Goal: Navigation & Orientation: Find specific page/section

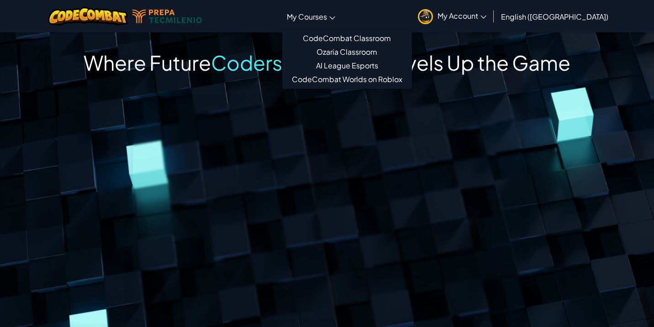
click at [327, 19] on span "My Courses" at bounding box center [307, 17] width 40 height 10
click at [340, 7] on link "My Courses" at bounding box center [311, 16] width 58 height 25
click at [359, 37] on link "CodeCombat Classroom" at bounding box center [347, 38] width 129 height 14
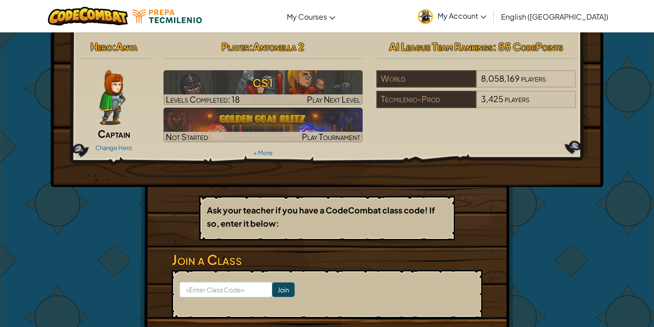
click at [491, 30] on link "My Account" at bounding box center [452, 16] width 78 height 29
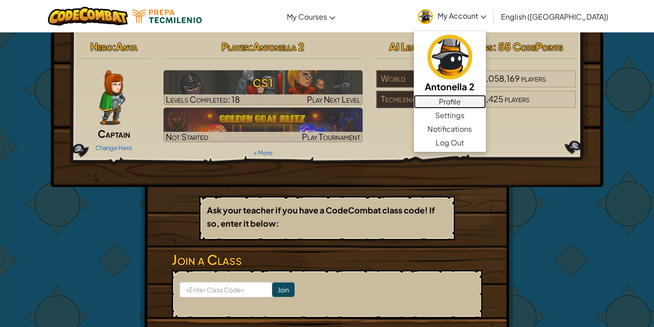
click at [486, 104] on link "Profile" at bounding box center [449, 102] width 72 height 14
